Goal: Information Seeking & Learning: Learn about a topic

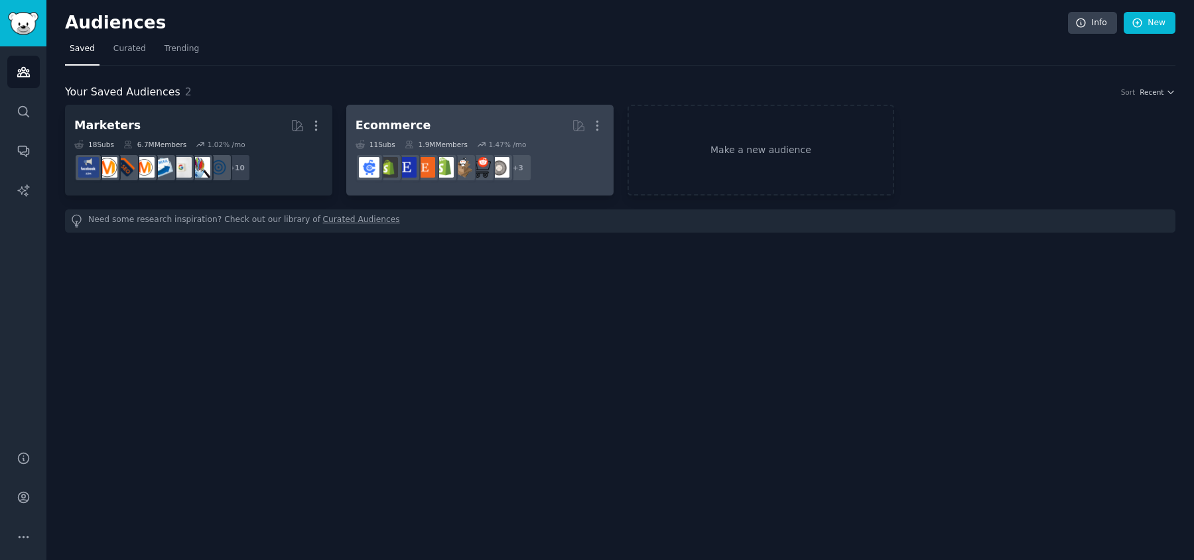
click at [477, 129] on h2 "Ecommerce Curated by GummySearch More" at bounding box center [479, 125] width 249 height 23
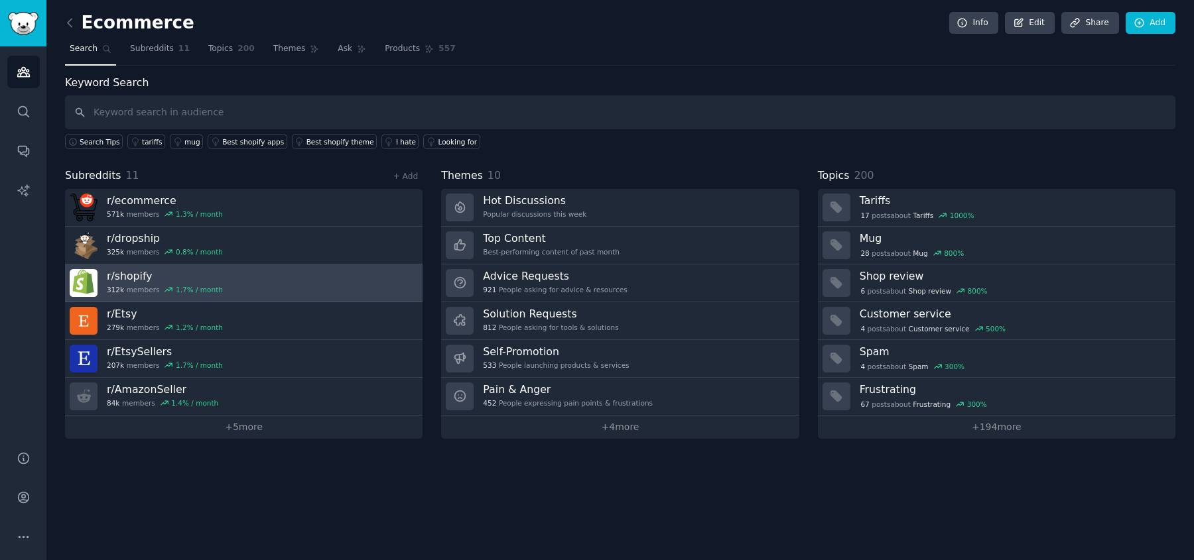
click at [150, 265] on link "r/ shopify 312k members 1.7 % / month" at bounding box center [243, 284] width 357 height 38
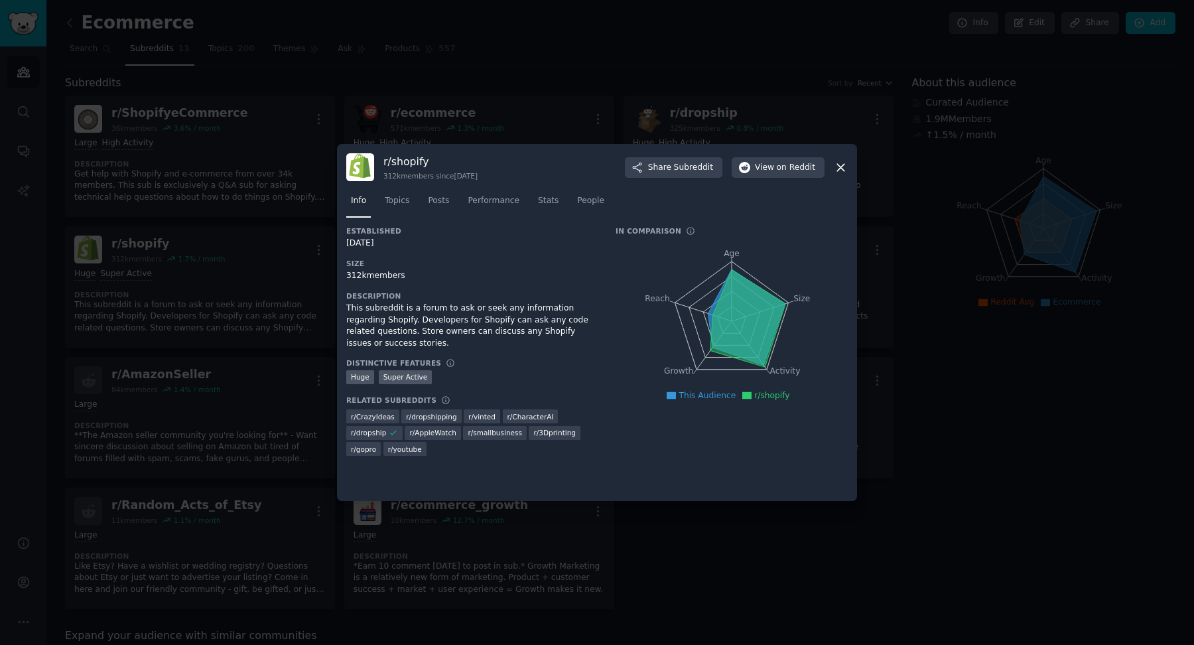
click at [745, 311] on icon at bounding box center [748, 318] width 76 height 97
click at [400, 196] on span "Topics" at bounding box center [397, 201] width 25 height 12
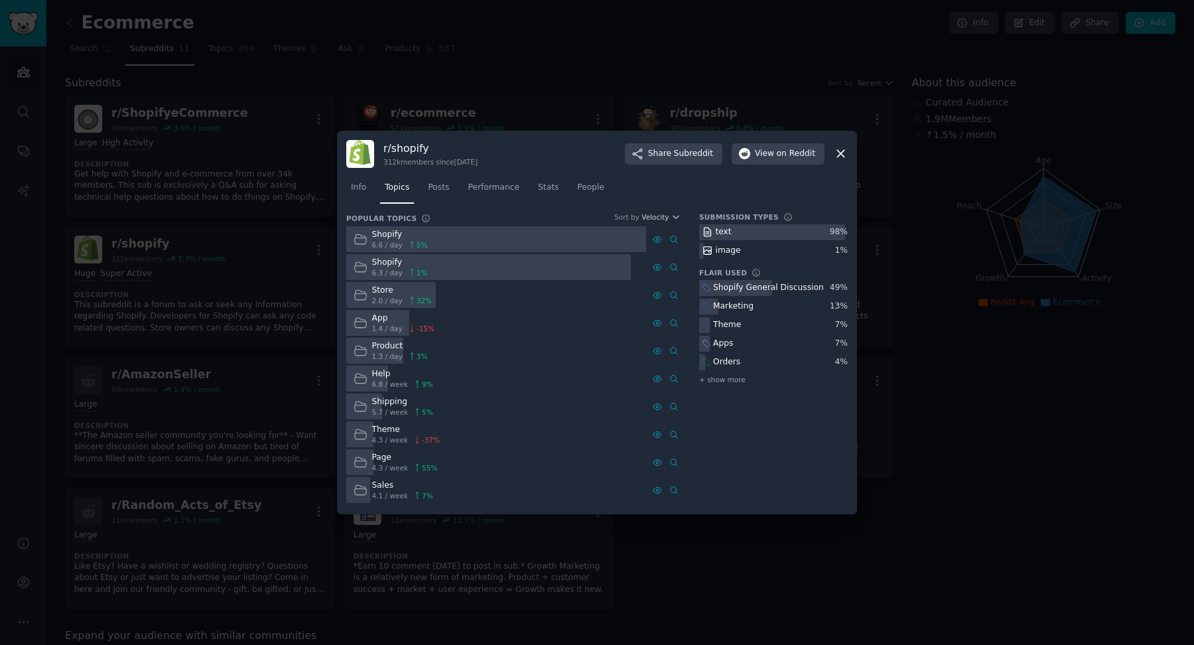
click at [485, 246] on div at bounding box center [496, 239] width 300 height 26
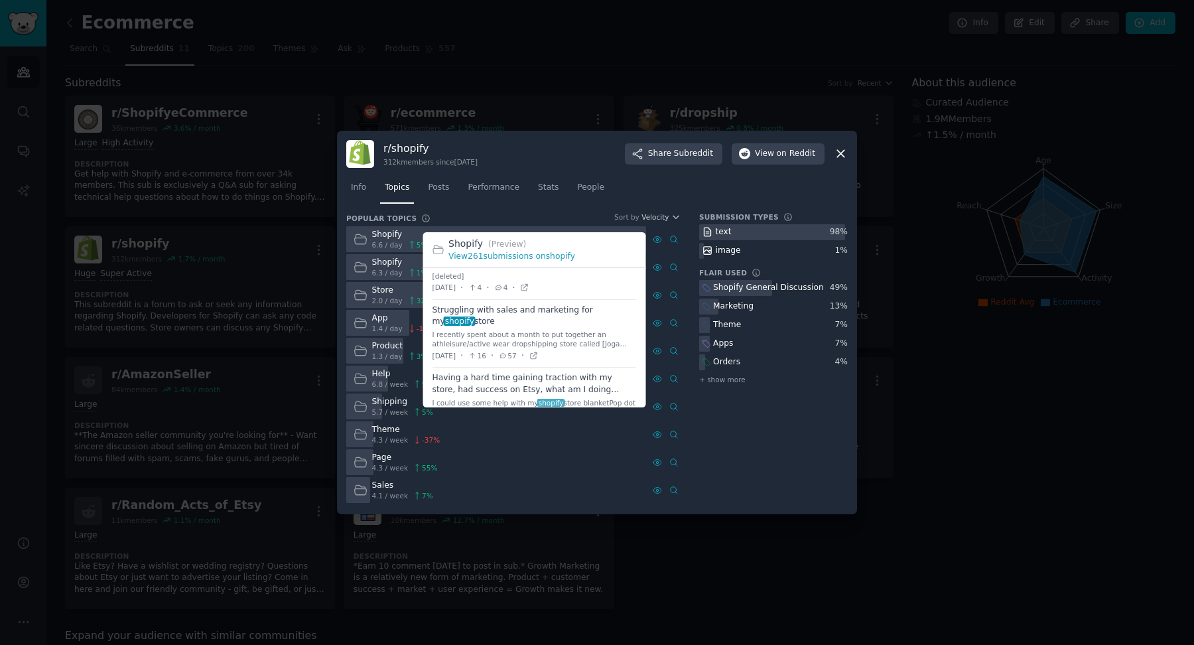
scroll to position [35, 0]
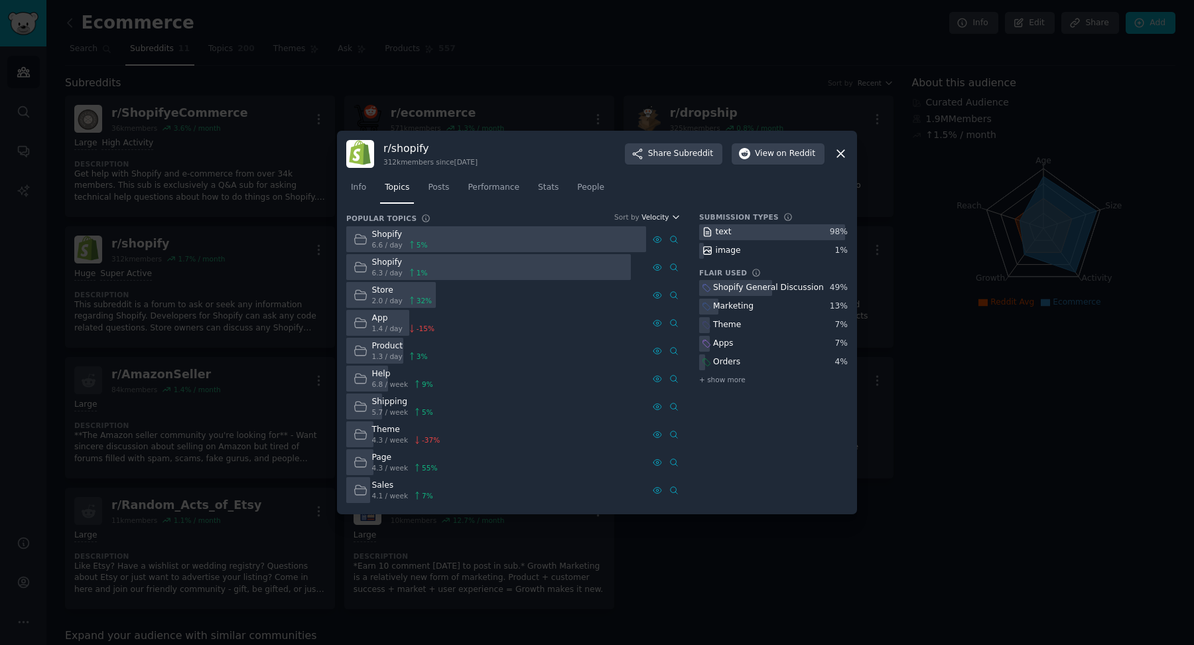
click at [651, 219] on span "Velocity" at bounding box center [654, 216] width 27 height 9
click at [650, 200] on nav "Info Topics Posts Performance Stats People" at bounding box center [596, 190] width 501 height 27
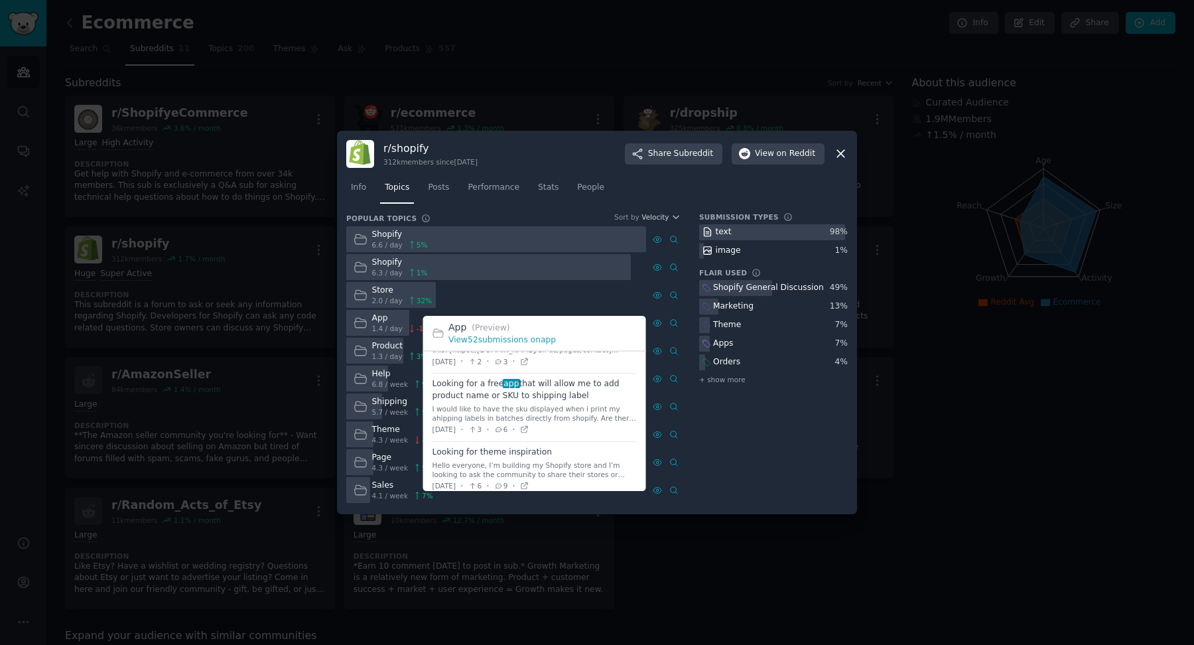
scroll to position [862, 0]
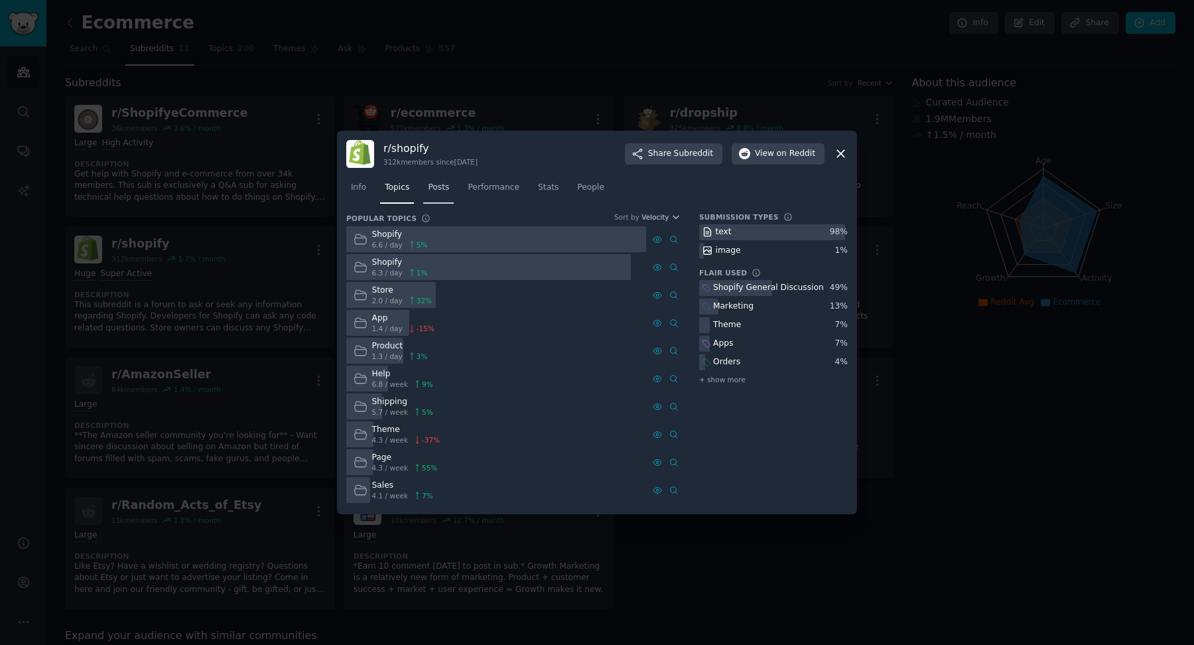
click at [440, 188] on span "Posts" at bounding box center [438, 188] width 21 height 12
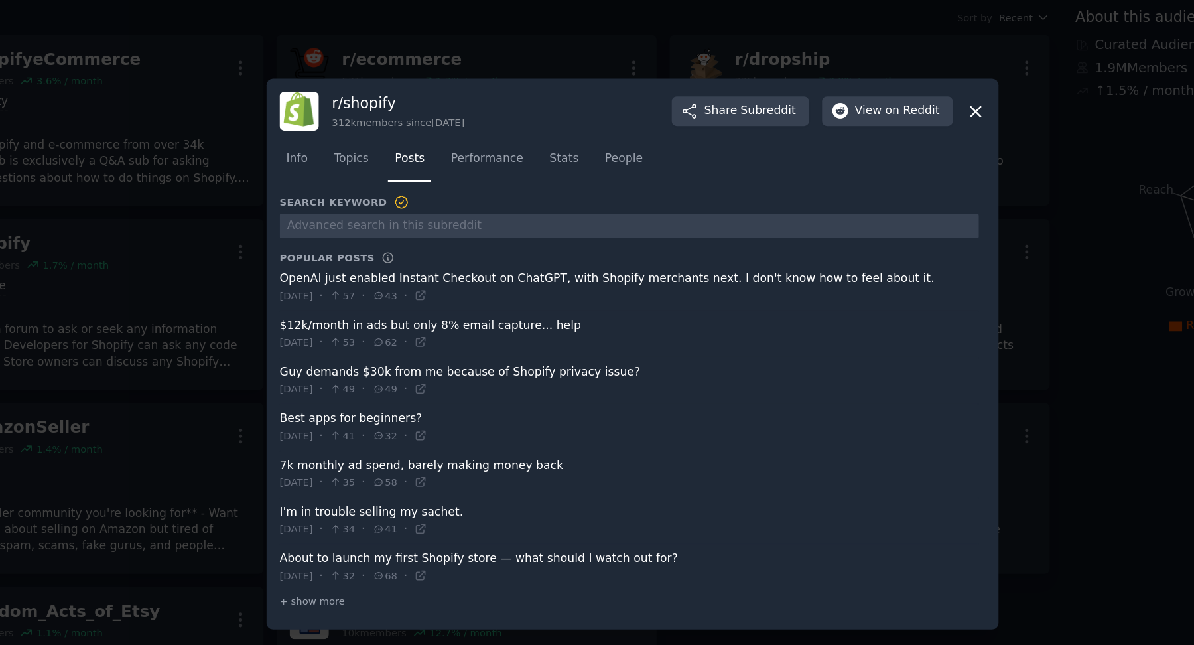
click at [437, 365] on span at bounding box center [594, 374] width 497 height 32
click at [419, 367] on span at bounding box center [594, 374] width 497 height 32
click at [451, 379] on icon at bounding box center [446, 379] width 9 height 9
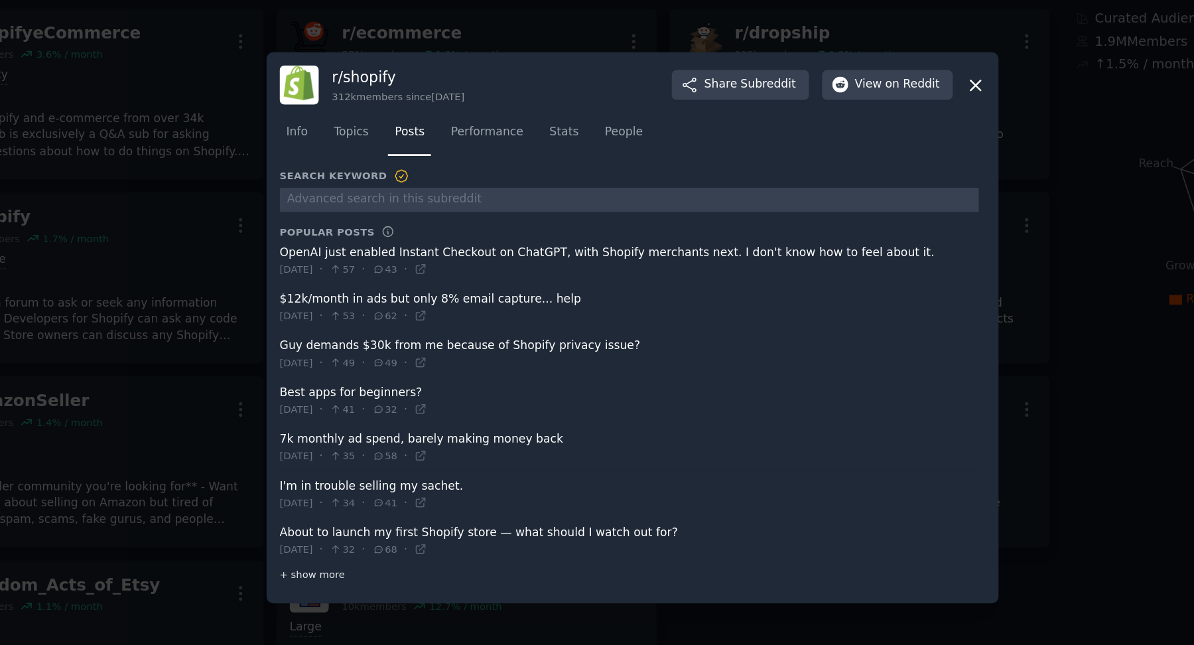
click at [377, 493] on span "+ show more" at bounding box center [369, 497] width 46 height 9
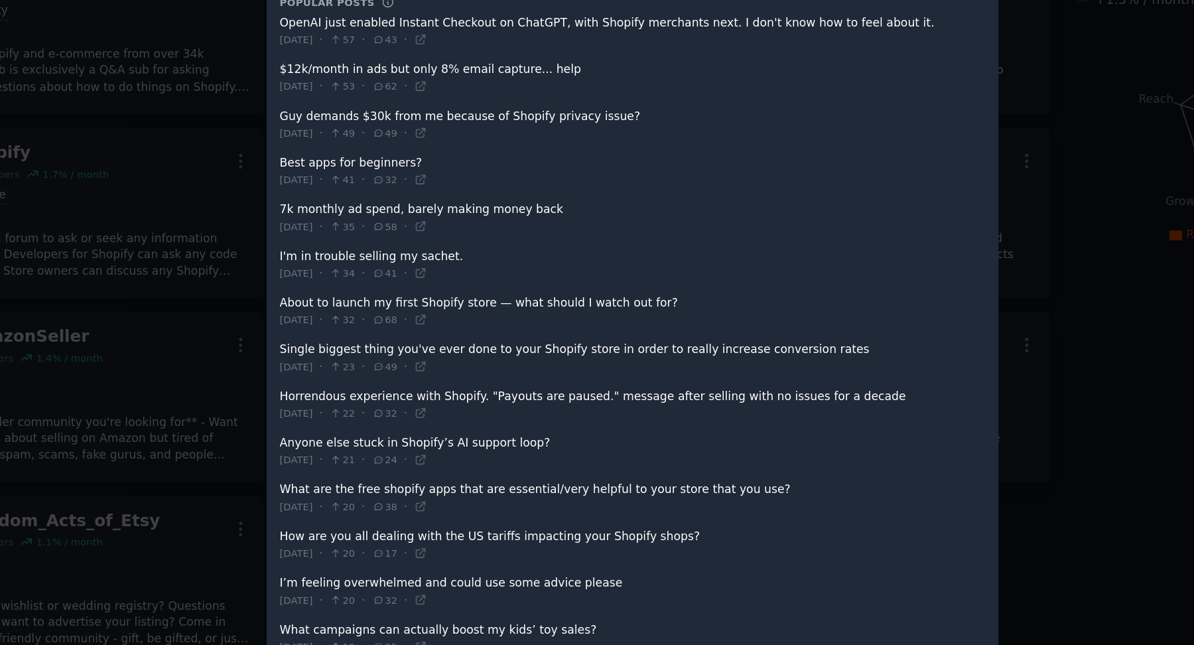
scroll to position [2, 0]
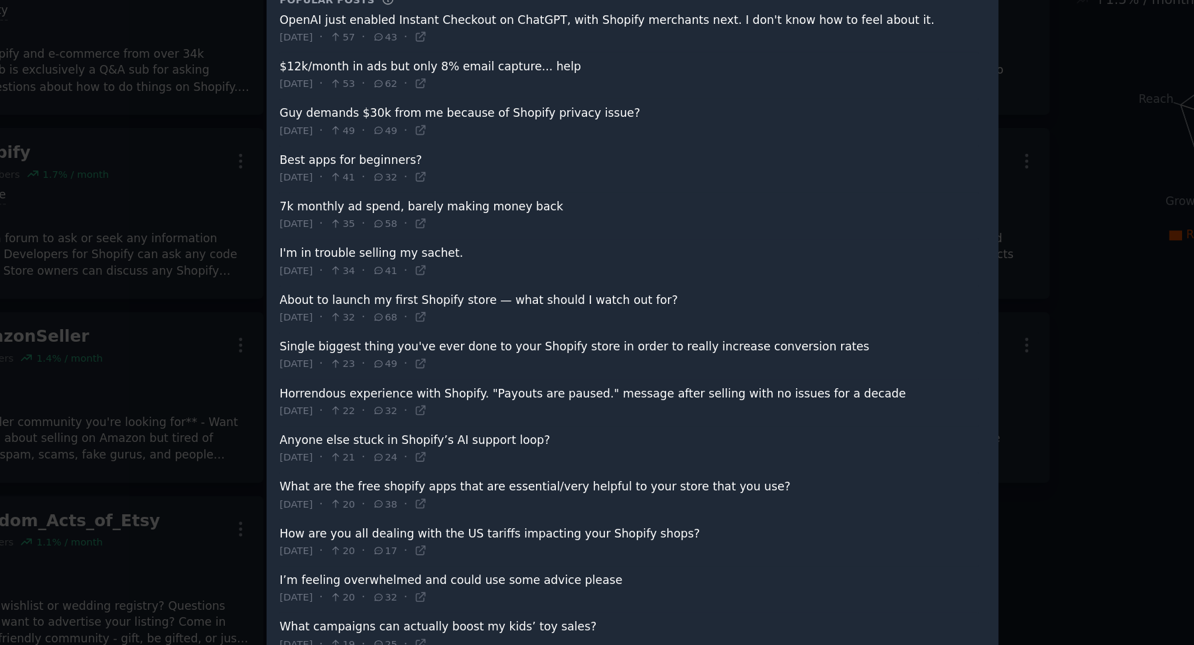
click at [481, 356] on span at bounding box center [594, 354] width 497 height 32
click at [451, 355] on icon at bounding box center [446, 359] width 9 height 9
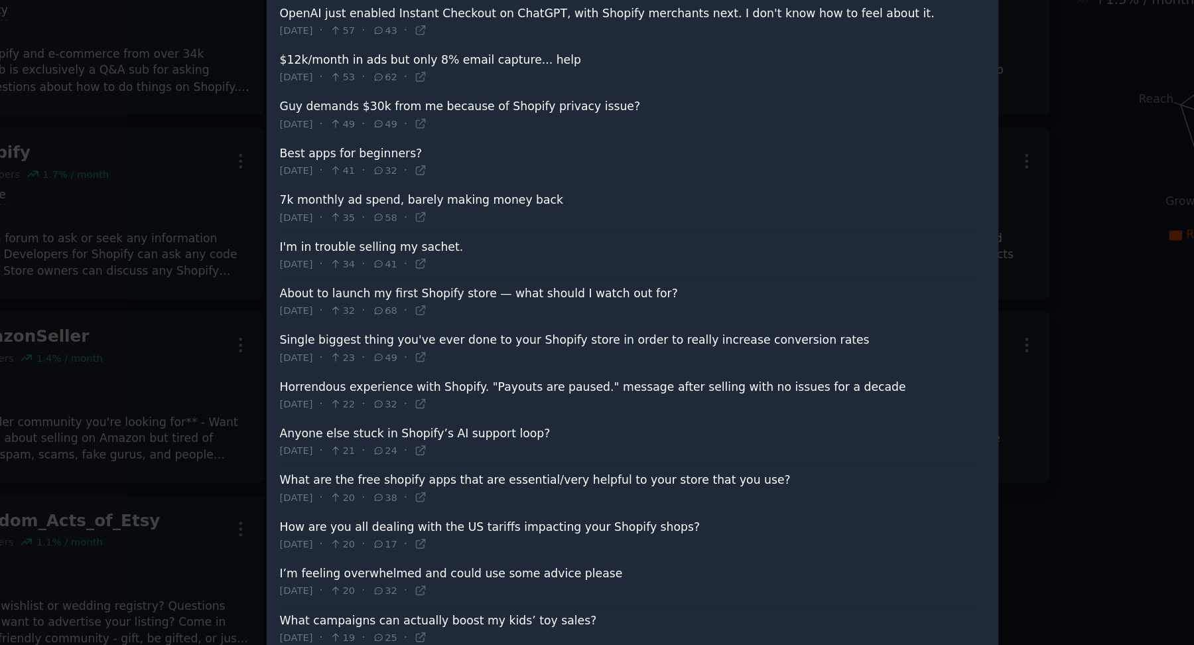
click at [666, 374] on span at bounding box center [594, 383] width 497 height 32
click at [637, 376] on span at bounding box center [594, 383] width 497 height 32
click at [451, 384] on icon at bounding box center [446, 388] width 9 height 9
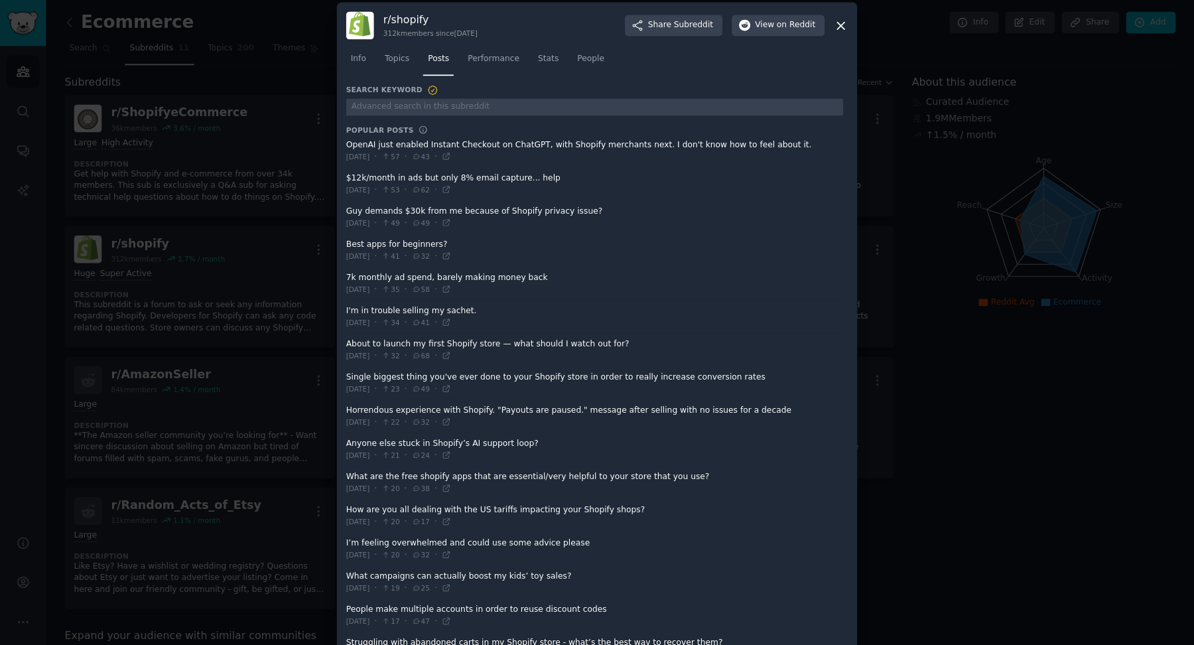
scroll to position [0, 0]
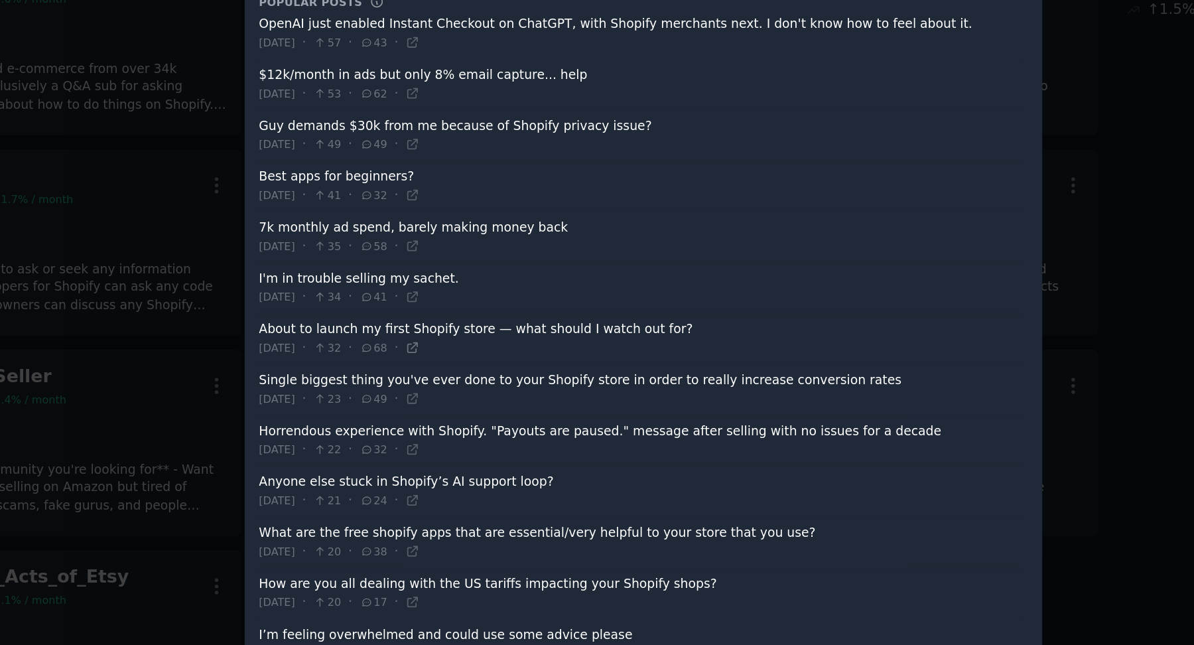
click at [451, 355] on icon at bounding box center [446, 355] width 9 height 9
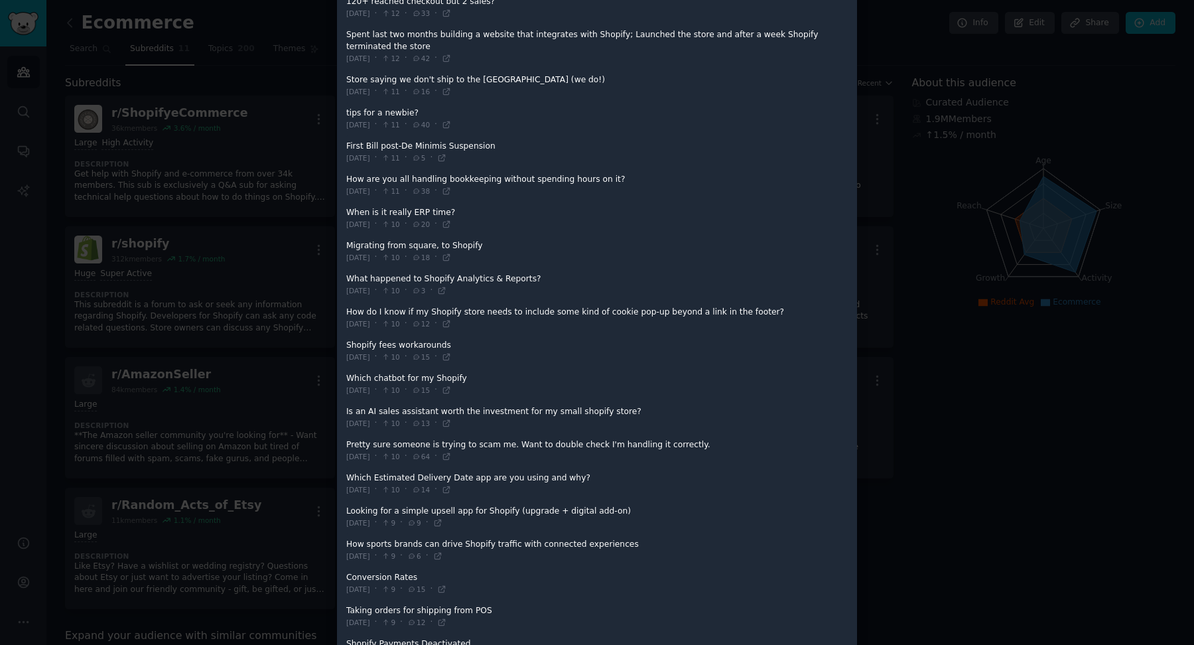
scroll to position [1035, 0]
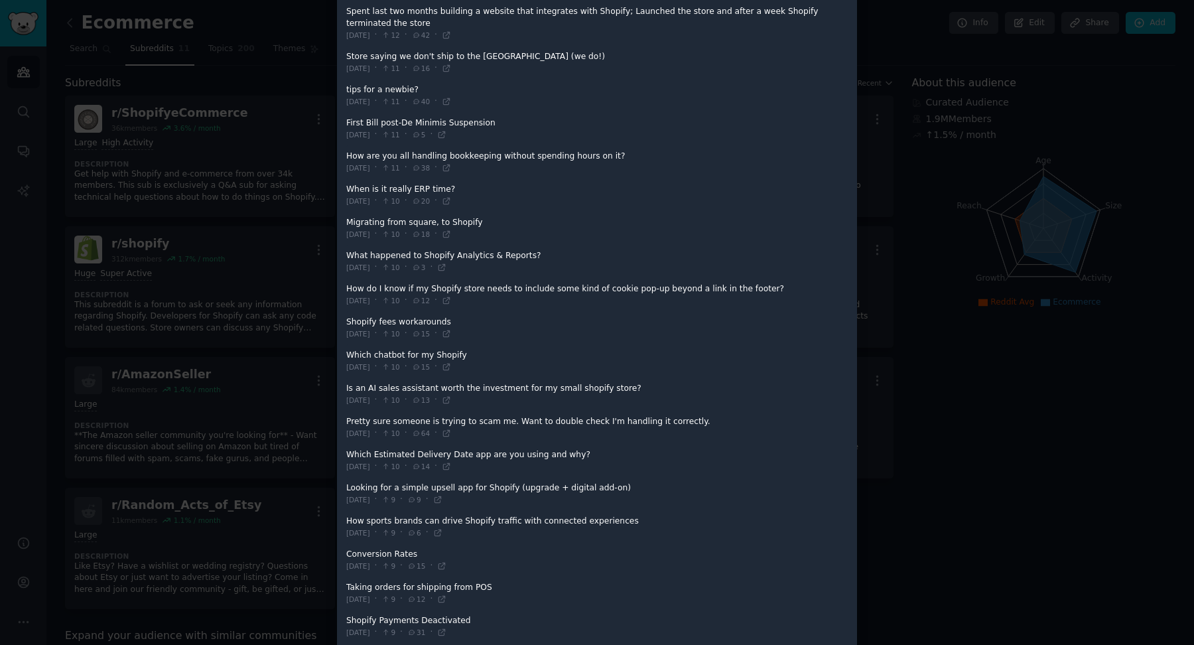
click at [1004, 369] on div at bounding box center [597, 322] width 1194 height 645
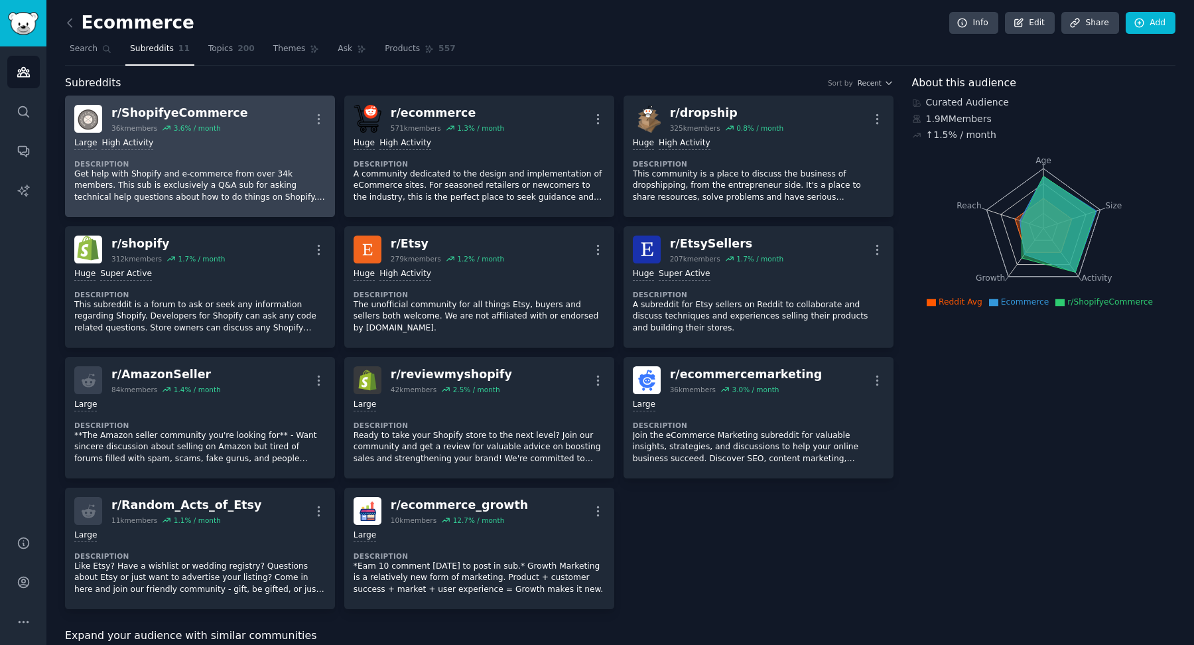
click at [265, 138] on div "Large High Activity" at bounding box center [199, 143] width 251 height 13
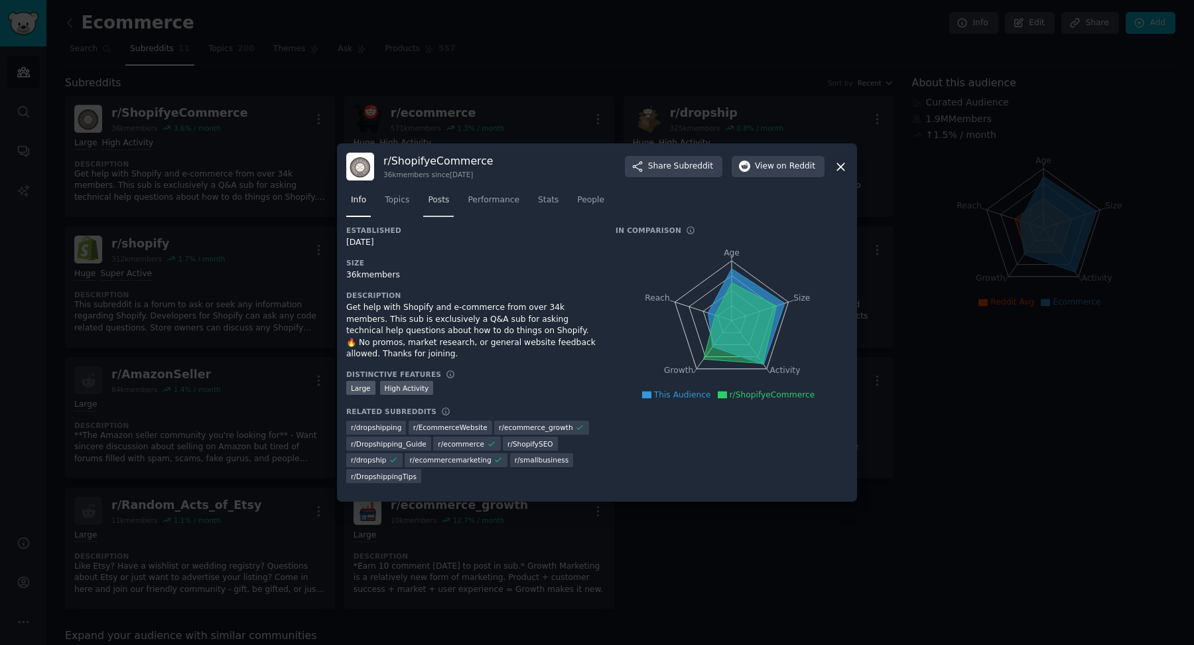
click at [432, 196] on span "Posts" at bounding box center [438, 200] width 21 height 12
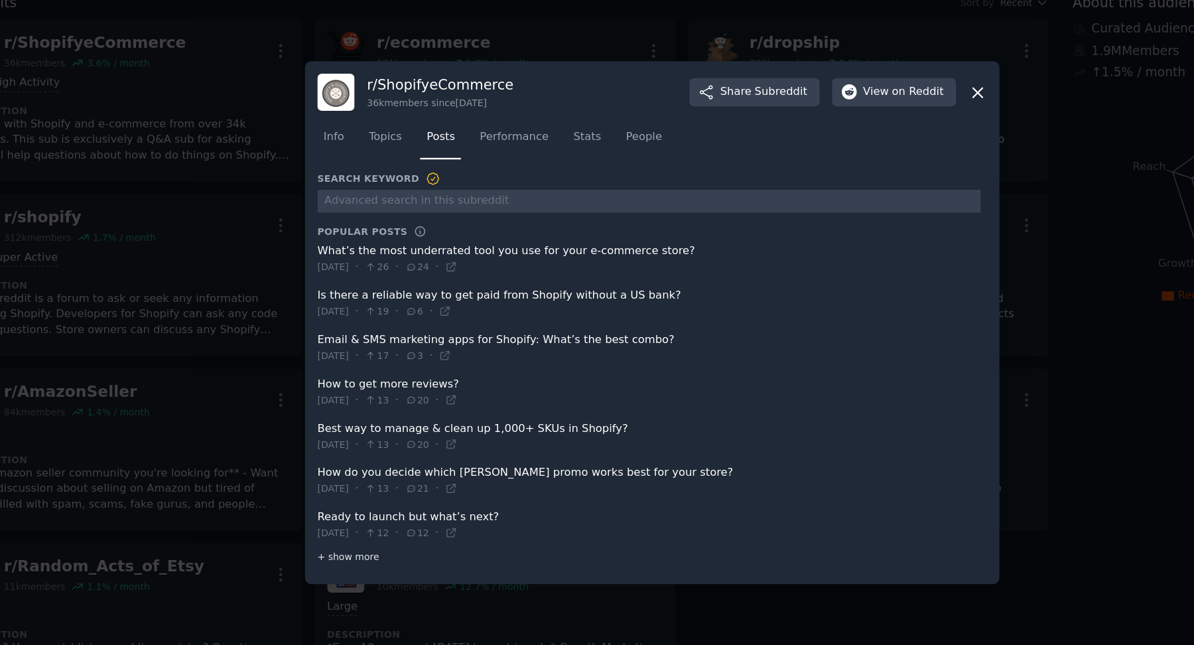
click at [377, 500] on span "+ show more" at bounding box center [369, 497] width 46 height 9
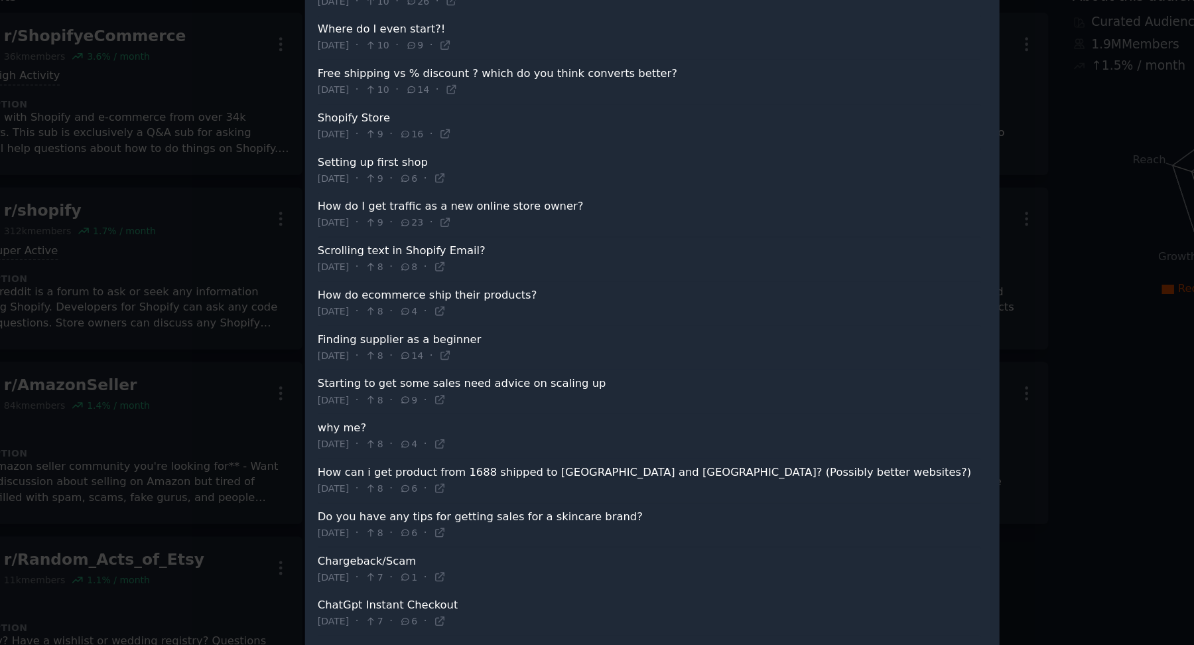
scroll to position [524, 0]
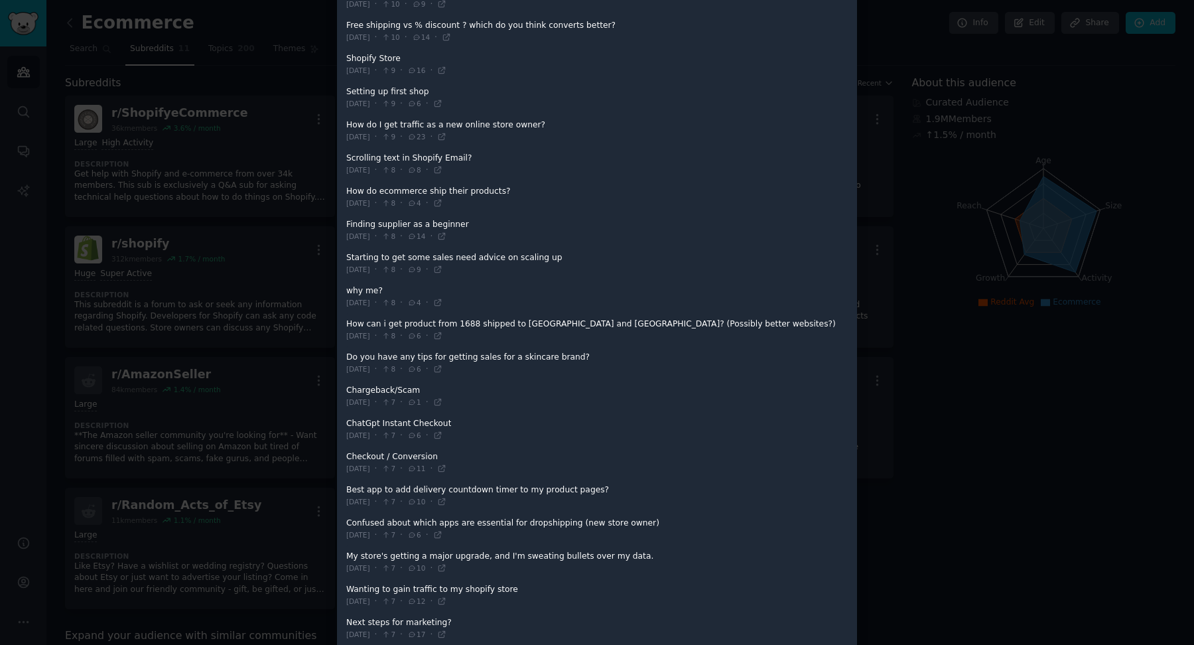
click at [1007, 121] on div at bounding box center [597, 322] width 1194 height 645
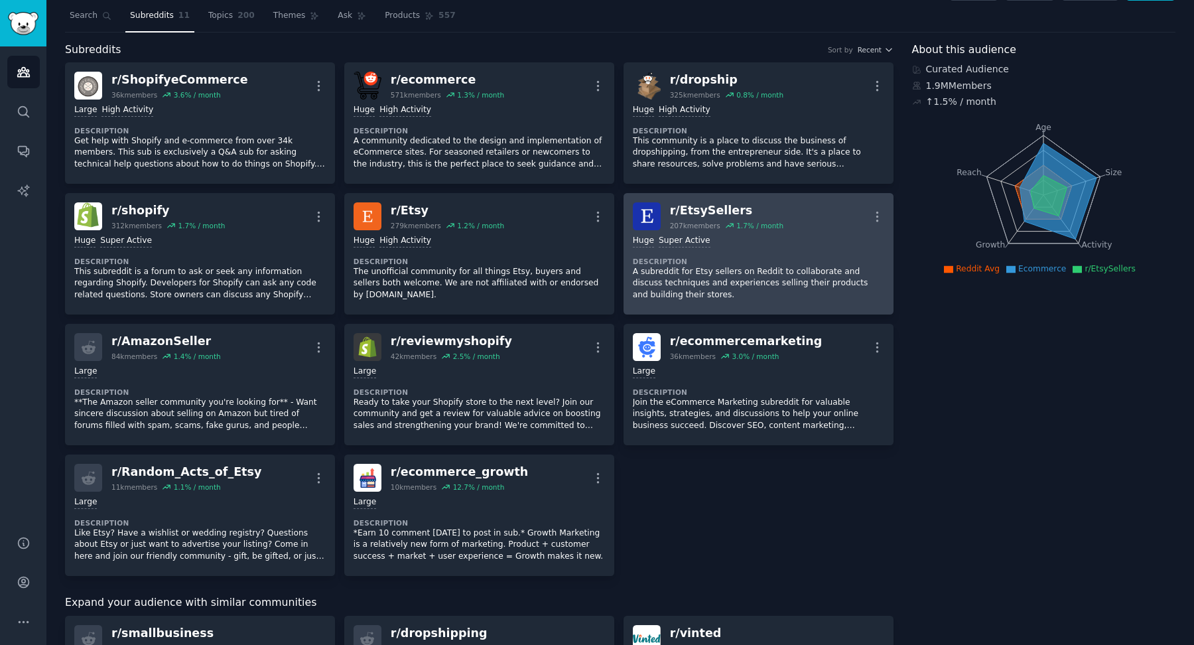
scroll to position [58, 0]
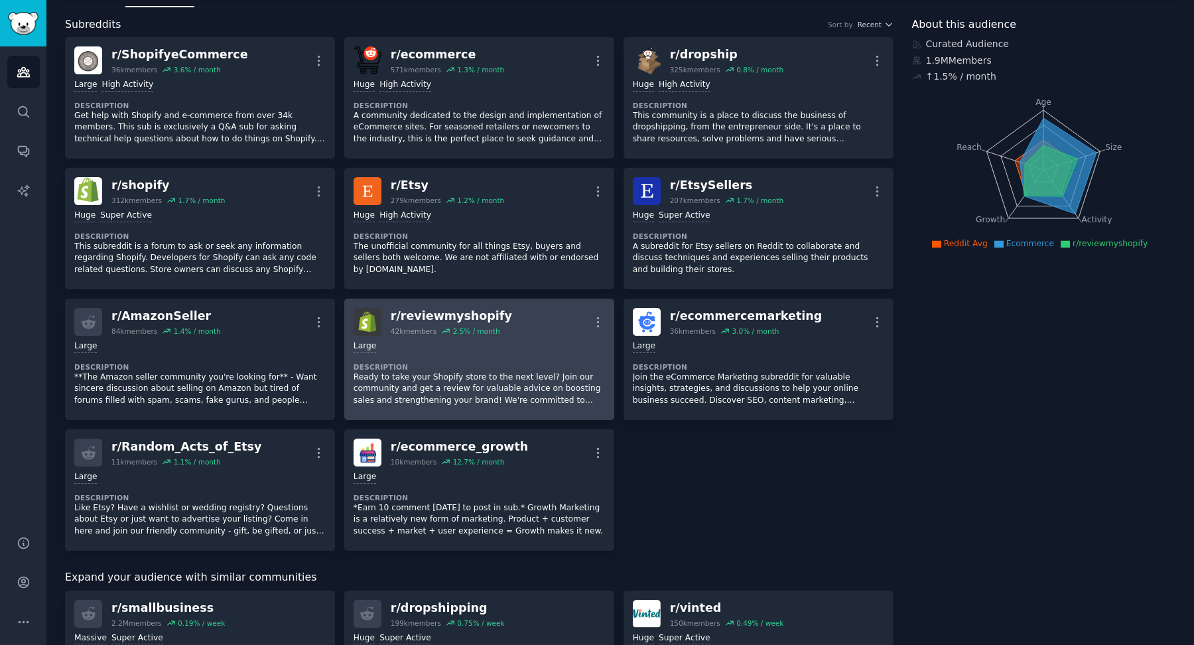
click at [482, 351] on div "Large Description Ready to take your Shopify store to the next level? Join our …" at bounding box center [478, 373] width 251 height 75
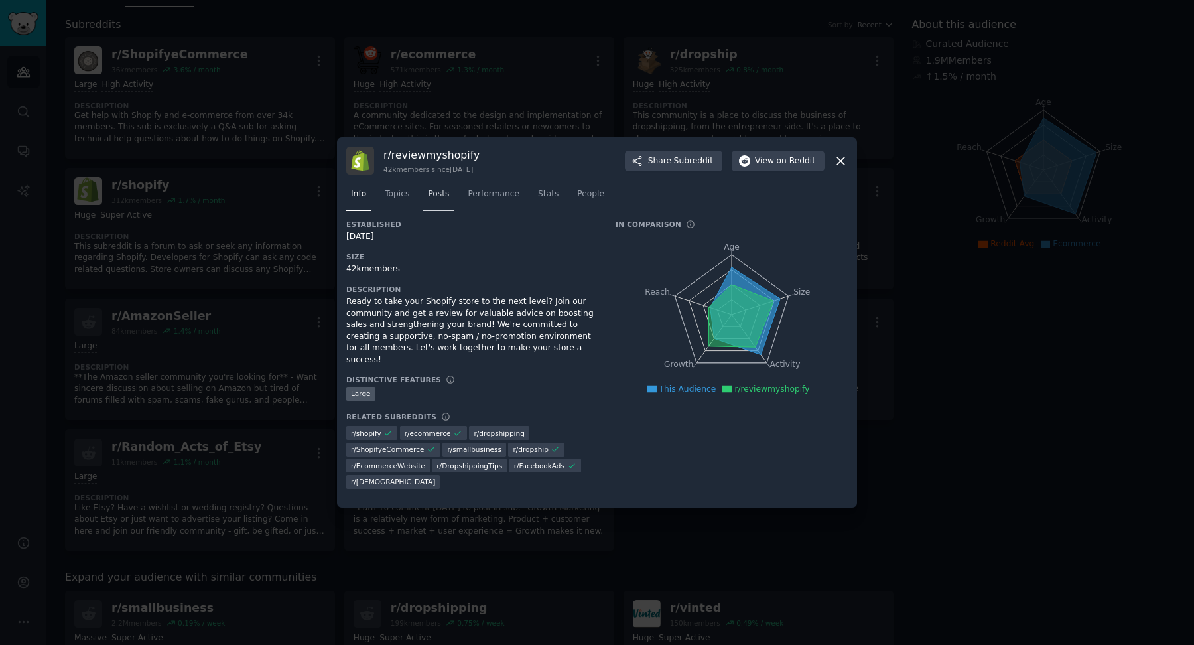
click at [431, 198] on span "Posts" at bounding box center [438, 194] width 21 height 12
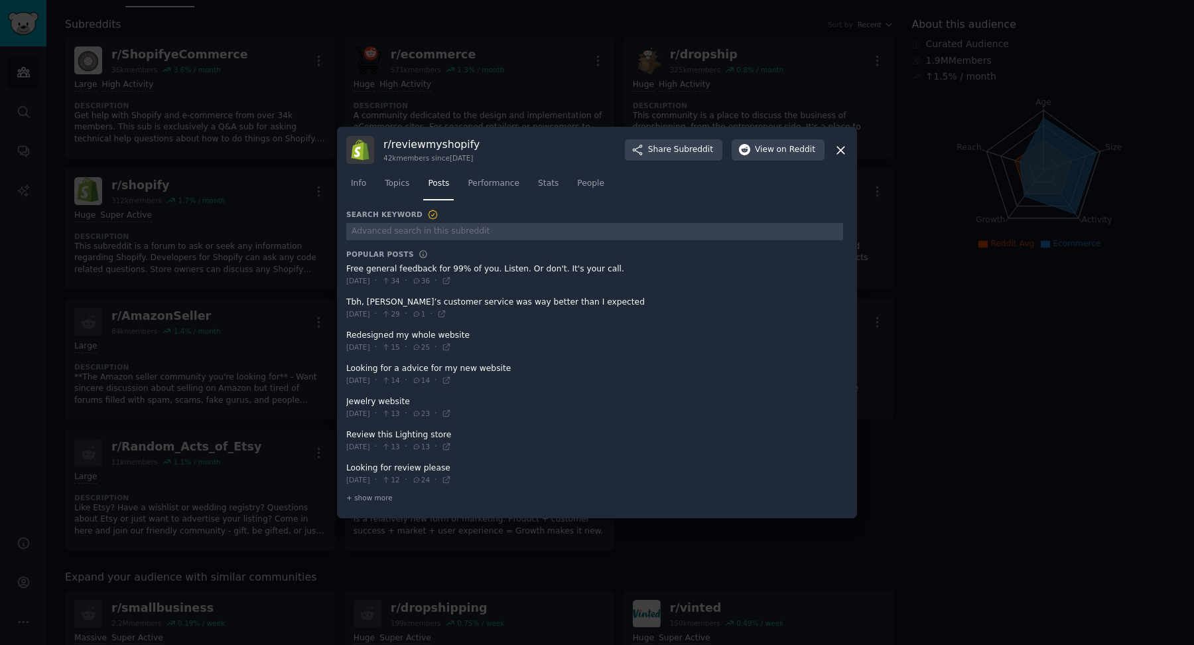
click at [844, 148] on icon at bounding box center [841, 150] width 14 height 14
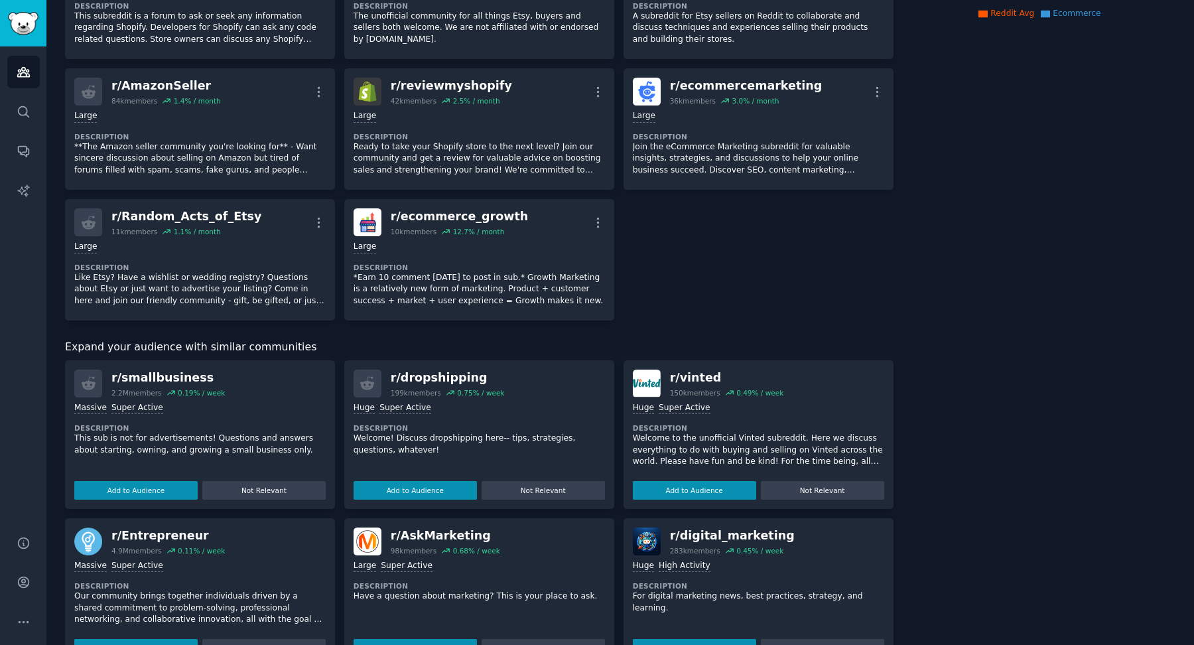
scroll to position [539, 0]
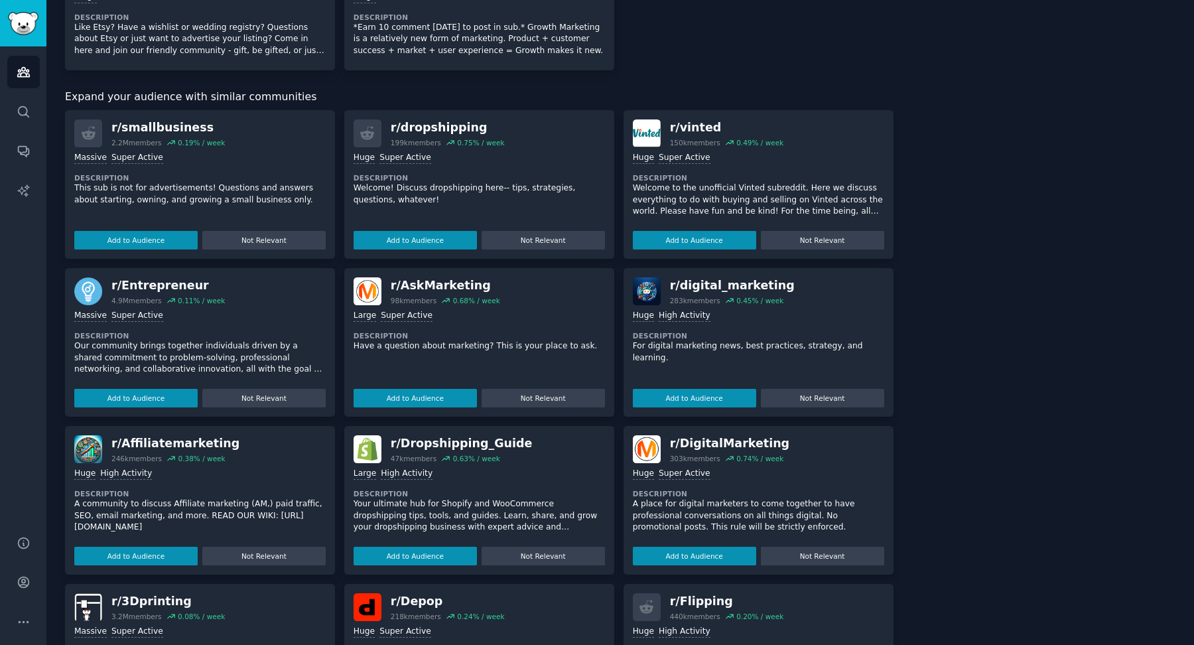
click at [513, 491] on dt "Description" at bounding box center [478, 493] width 251 height 9
click at [442, 551] on button "Add to Audience" at bounding box center [414, 555] width 123 height 19
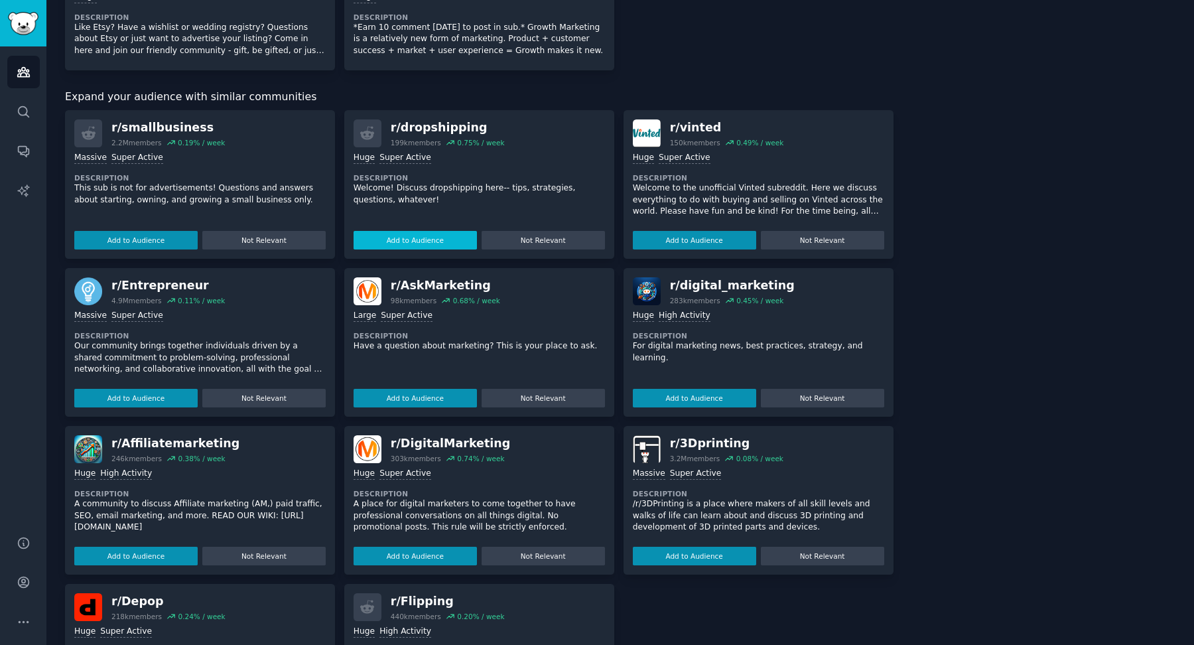
click at [440, 235] on button "Add to Audience" at bounding box center [414, 240] width 123 height 19
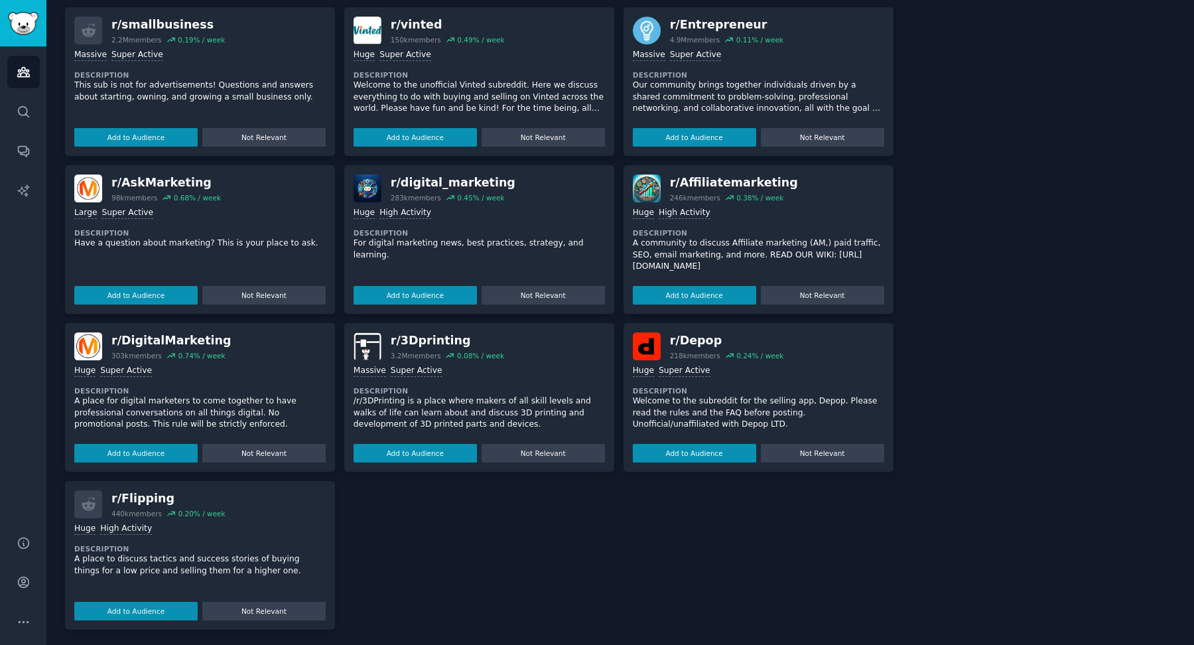
scroll to position [737, 0]
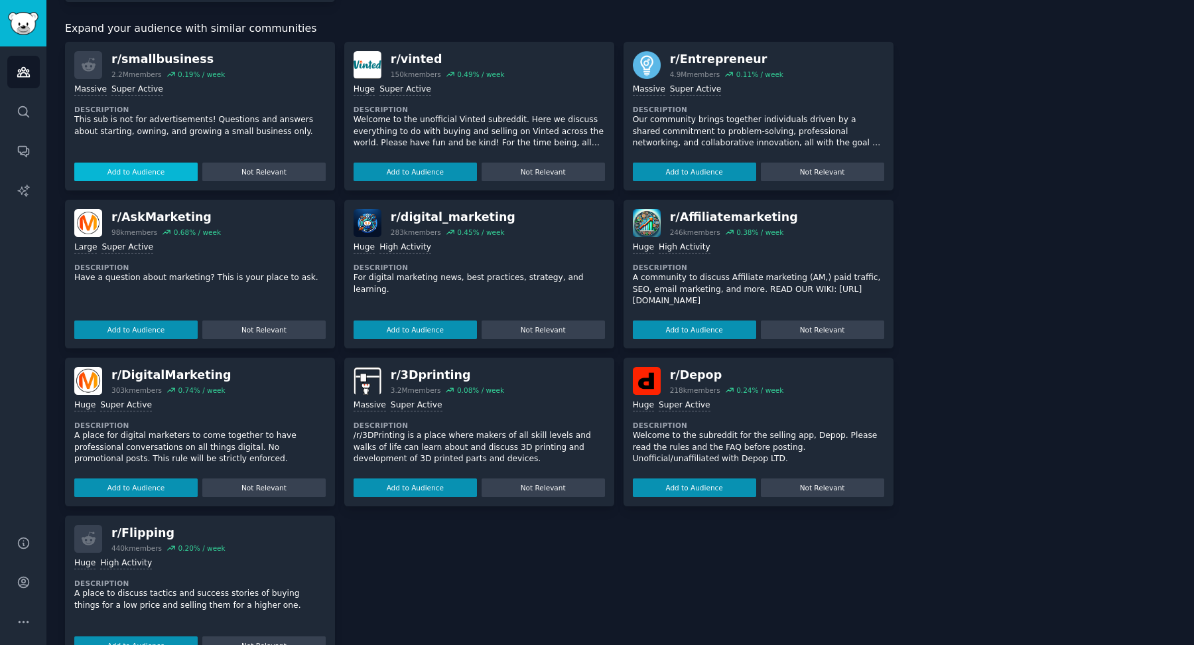
click at [155, 170] on button "Add to Audience" at bounding box center [135, 171] width 123 height 19
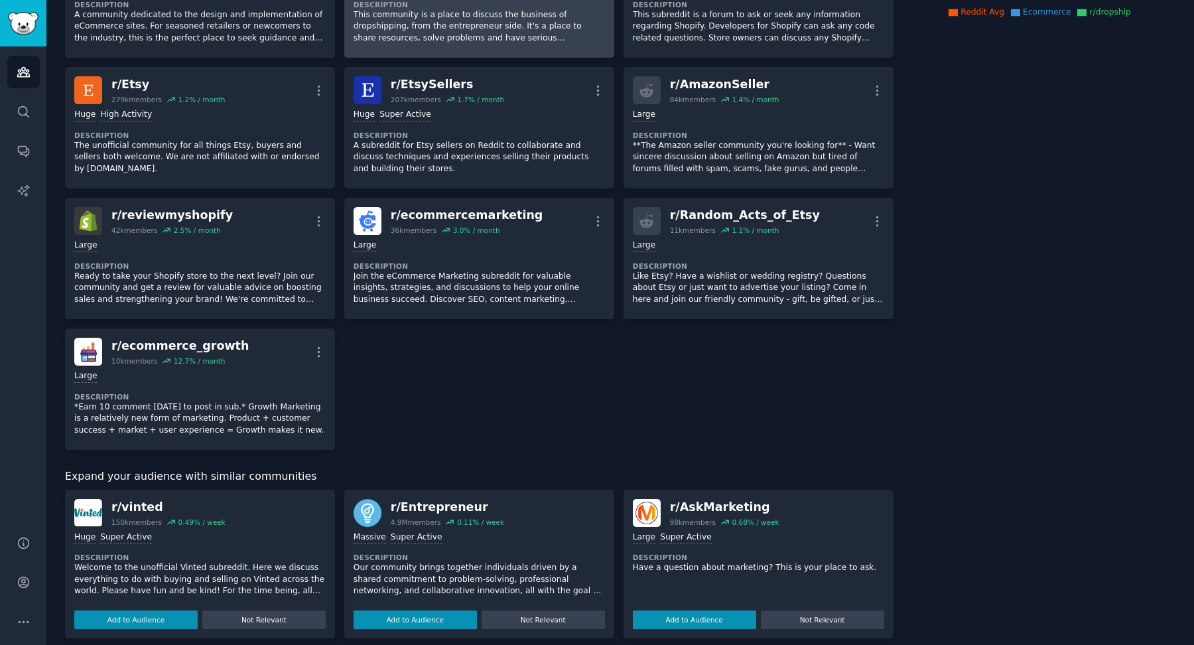
scroll to position [0, 0]
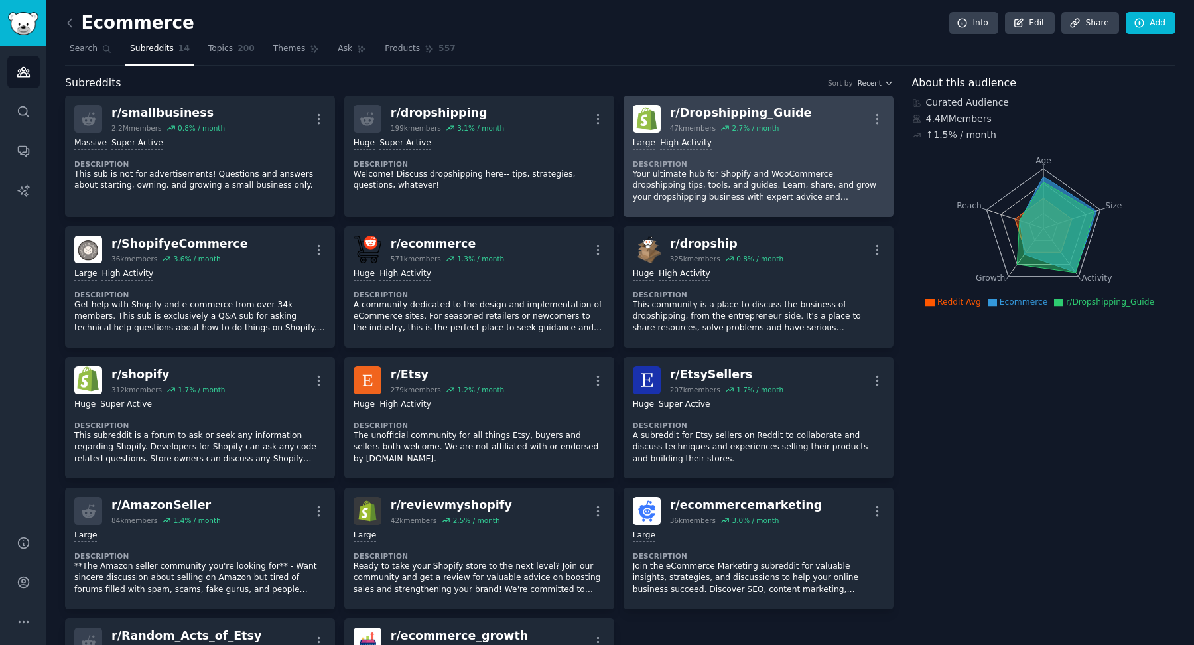
click at [775, 160] on dt "Description" at bounding box center [758, 163] width 251 height 9
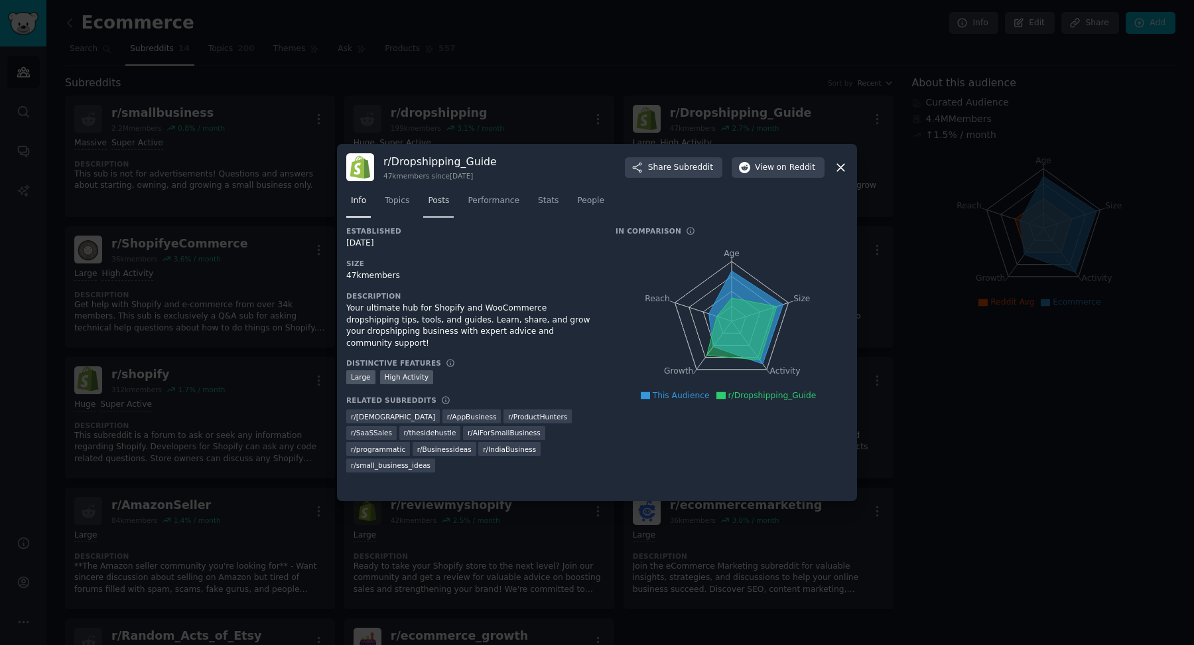
click at [447, 200] on span "Posts" at bounding box center [438, 201] width 21 height 12
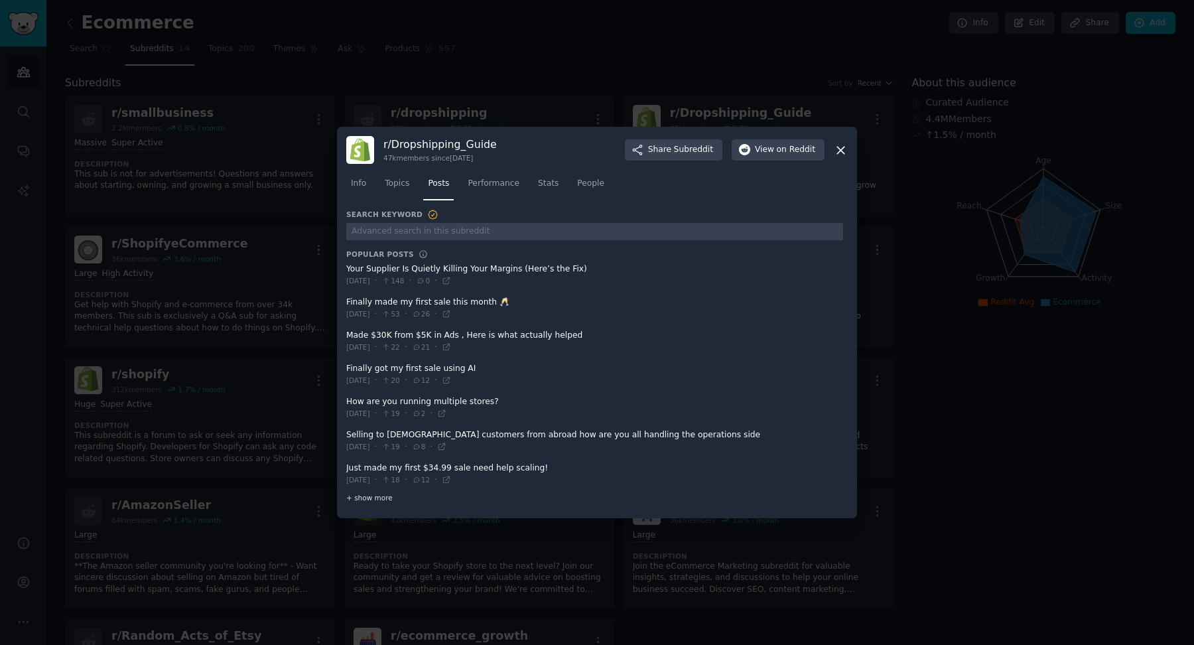
click at [384, 497] on span "+ show more" at bounding box center [369, 497] width 46 height 9
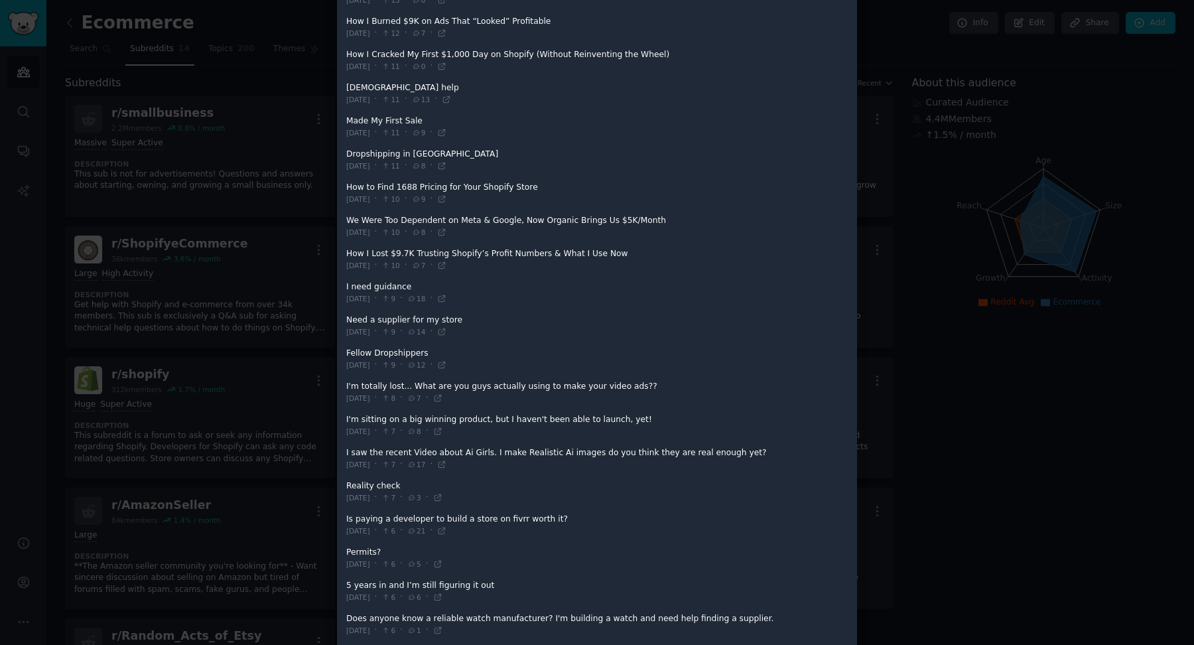
scroll to position [661, 0]
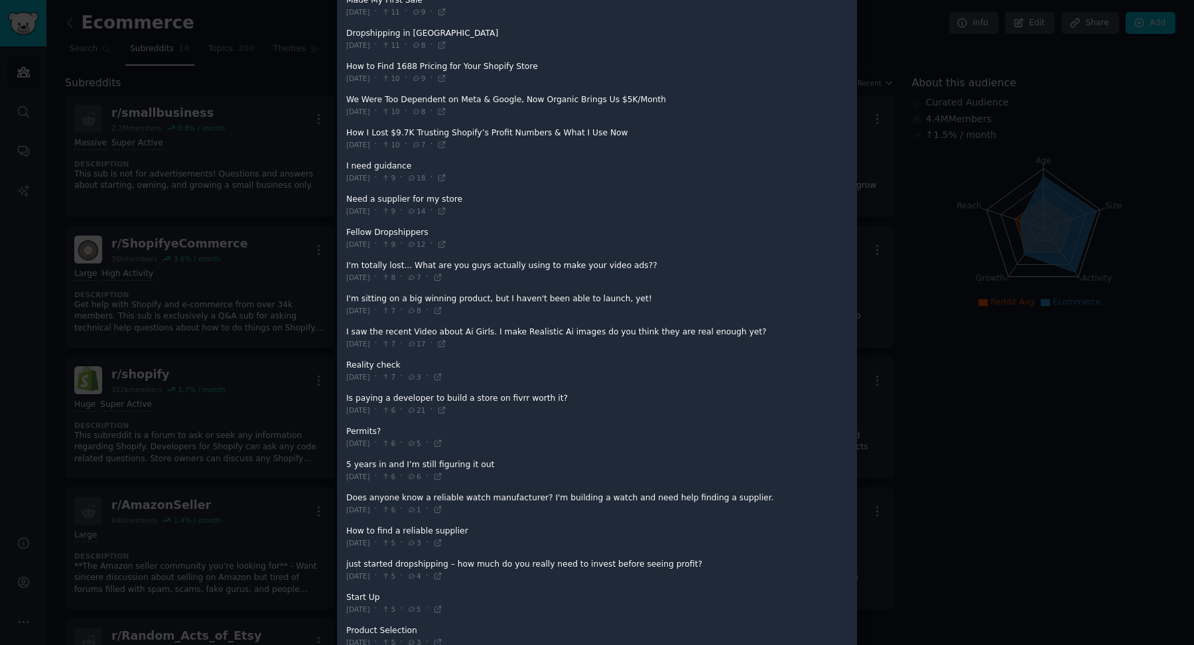
click at [1001, 306] on div at bounding box center [597, 322] width 1194 height 645
